Goal: Find contact information: Find contact information

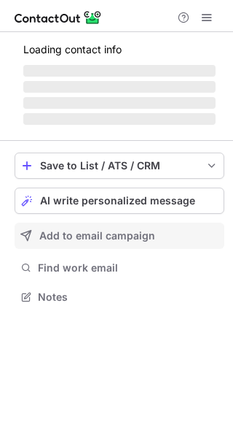
scroll to position [306, 233]
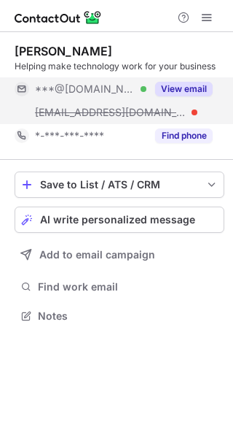
click at [88, 111] on span "[EMAIL_ADDRESS][DOMAIN_NAME]" at bounding box center [111, 112] width 152 height 13
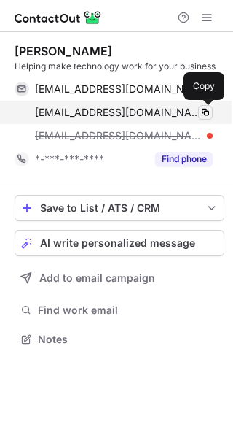
click at [204, 114] on span at bounding box center [206, 113] width 12 height 12
